Goal: Task Accomplishment & Management: Use online tool/utility

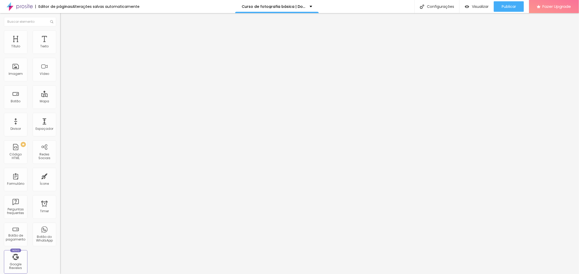
click at [60, 108] on input "https:/go.hotmart.com/F44383622A" at bounding box center [91, 104] width 63 height 5
click at [500, 38] on link "Visualizar página" at bounding box center [494, 39] width 47 height 3
click at [60, 108] on input "https:/go.hotmart.com/F44383622A" at bounding box center [91, 104] width 63 height 5
drag, startPoint x: 24, startPoint y: 110, endPoint x: 38, endPoint y: 110, distance: 13.4
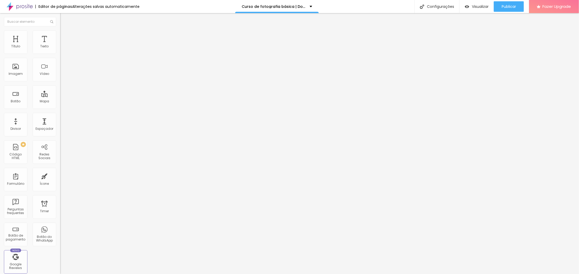
click at [60, 108] on input "https:/go.hotmart.com/F44383622A" at bounding box center [91, 104] width 63 height 5
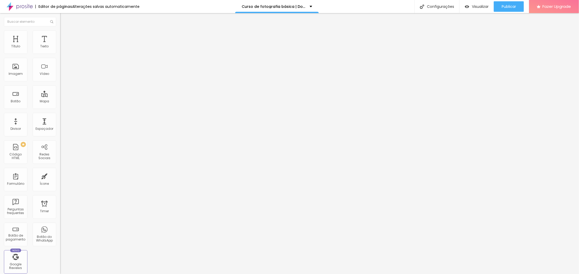
paste input "/hotmart.com/pt-br/marketplace/produtos/fotografiabasica"
type input "https://hotmart.com/pt-br/marketplace/produtos/fotografiabasica/F44383622A"
click at [506, 9] on div "Publicar" at bounding box center [509, 6] width 14 height 10
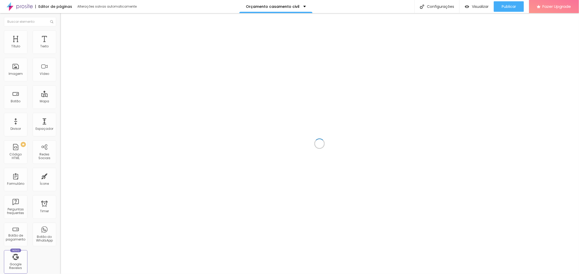
click at [458, 178] on div at bounding box center [319, 143] width 519 height 261
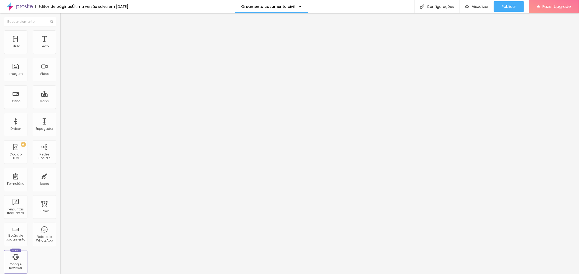
click at [60, 36] on li "Avançado" at bounding box center [90, 38] width 60 height 5
click at [60, 231] on div at bounding box center [90, 231] width 60 height 0
click at [512, 5] on span "Publicar" at bounding box center [509, 6] width 14 height 4
click at [495, 38] on link "Visualizar página" at bounding box center [494, 39] width 47 height 3
